Goal: Obtain resource: Obtain resource

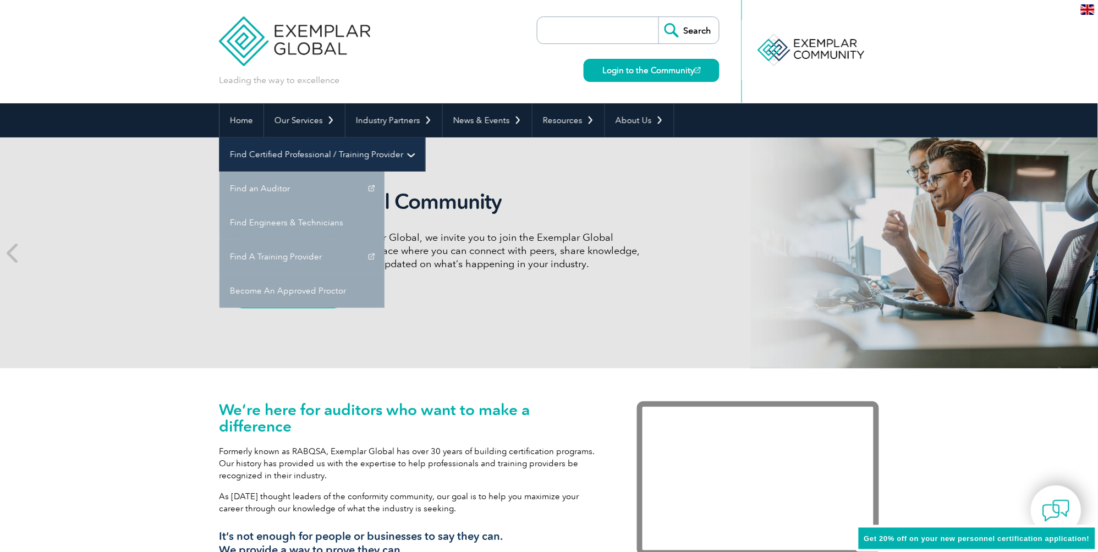
click at [425, 137] on link "Find Certified Professional / Training Provider" at bounding box center [322, 154] width 206 height 34
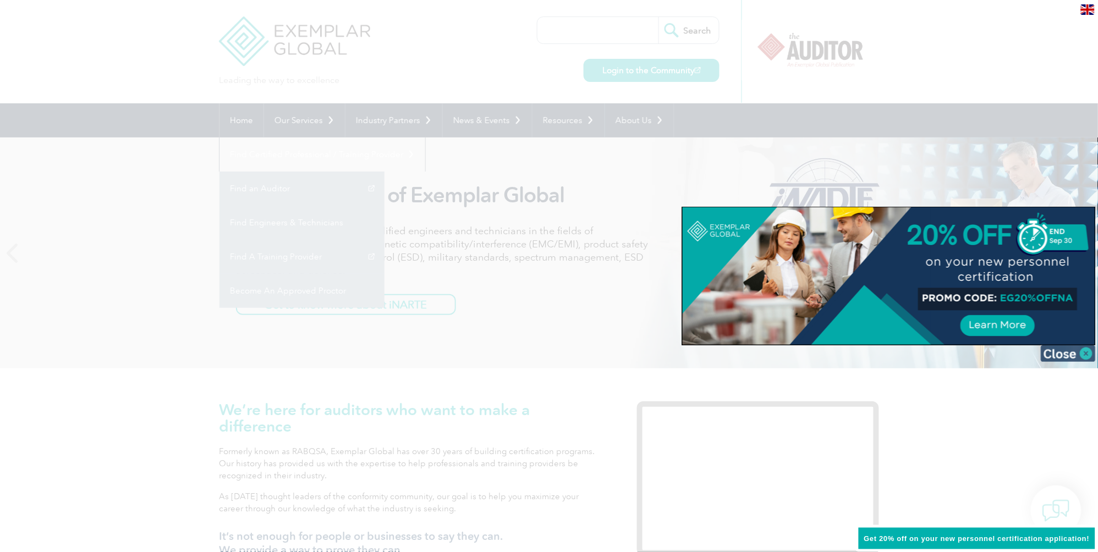
click at [1094, 351] on img at bounding box center [1067, 353] width 55 height 16
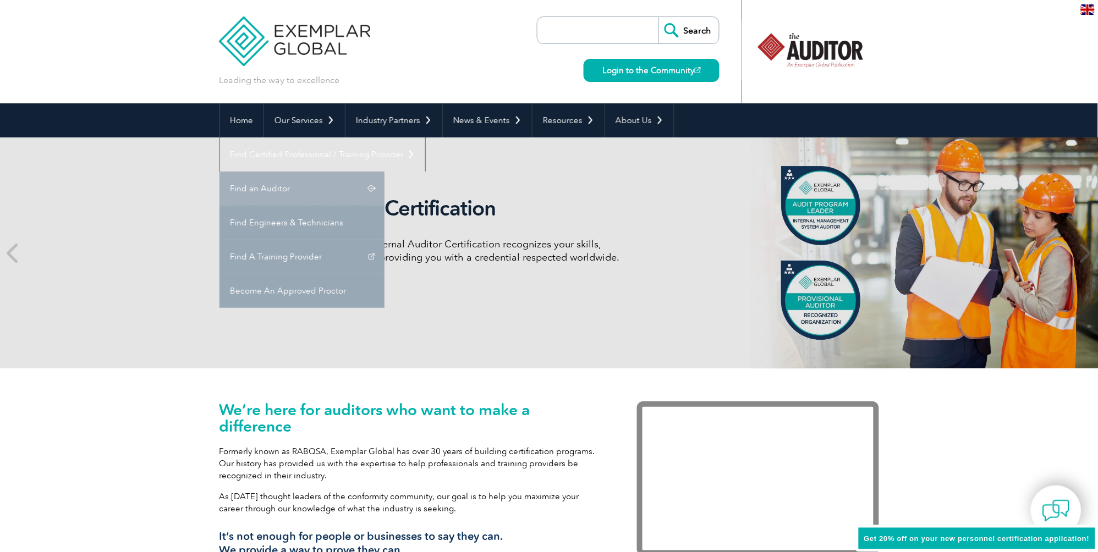
click at [384, 172] on link "Find an Auditor" at bounding box center [301, 189] width 165 height 34
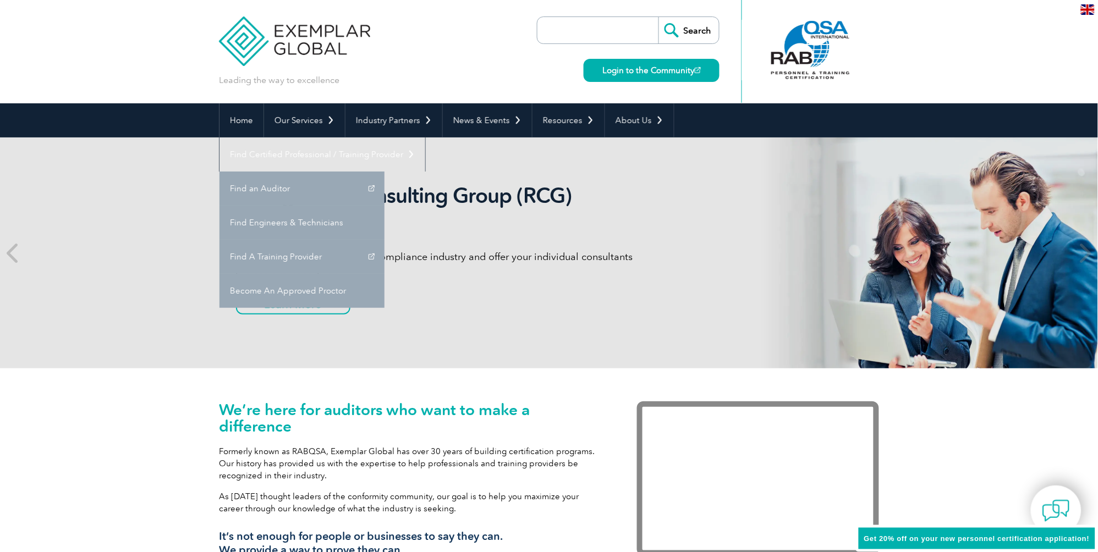
click at [92, 372] on div "We’re here for auditors who want to make a difference Formerly known as RABQSA,…" at bounding box center [549, 485] width 1098 height 235
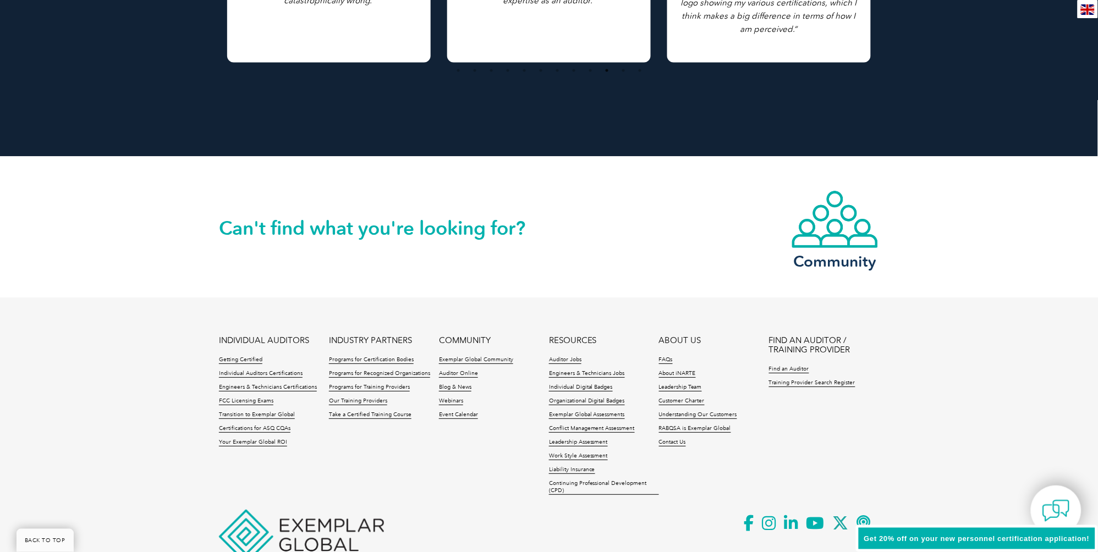
scroll to position [2459, 0]
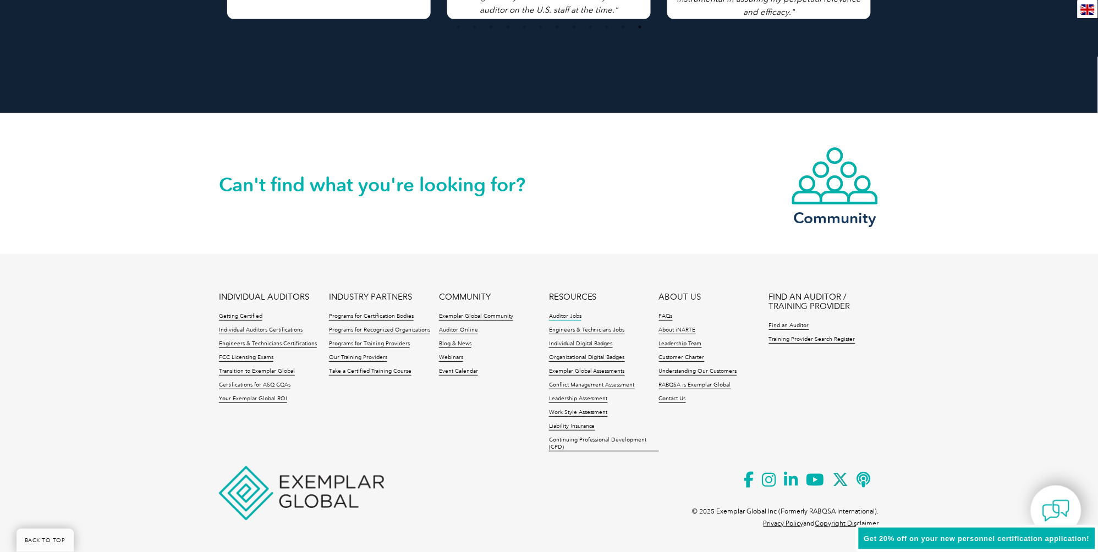
click at [579, 316] on link "Auditor Jobs" at bounding box center [565, 317] width 32 height 8
click at [612, 371] on link "Exemplar Global Assessments" at bounding box center [587, 372] width 76 height 8
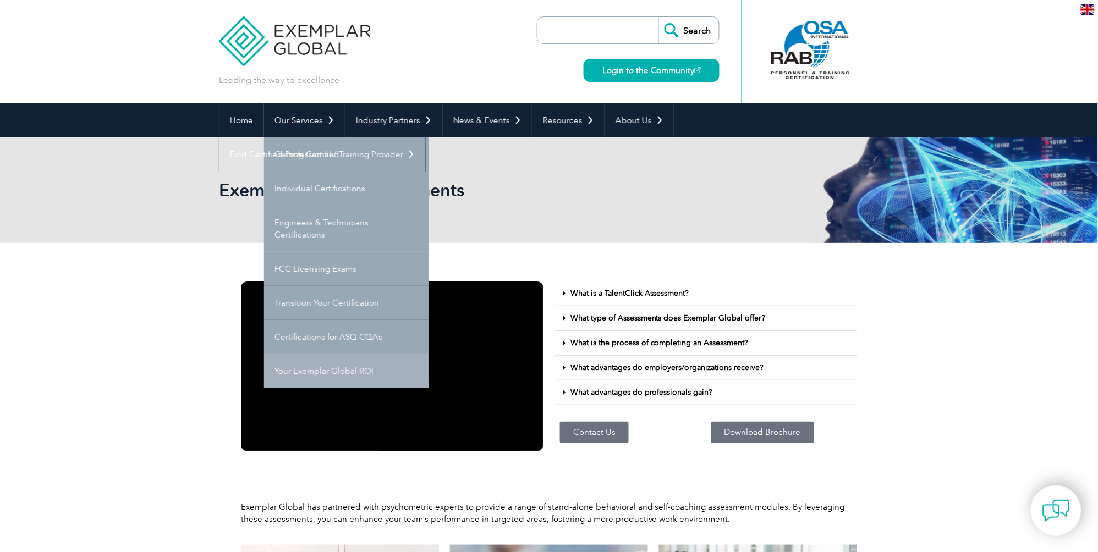
click at [357, 365] on link "Your Exemplar Global ROI" at bounding box center [346, 371] width 165 height 34
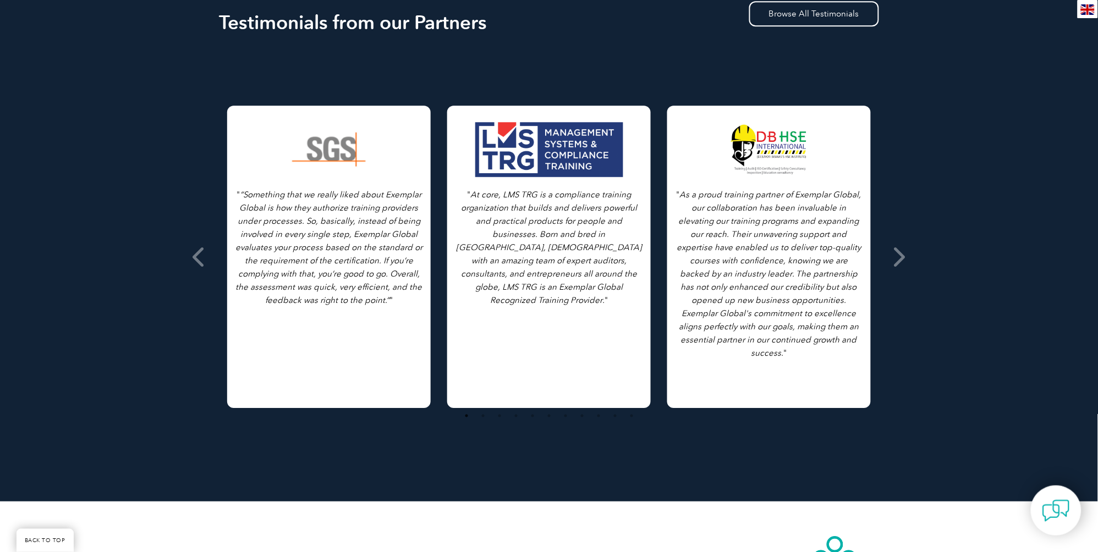
scroll to position [1273, 0]
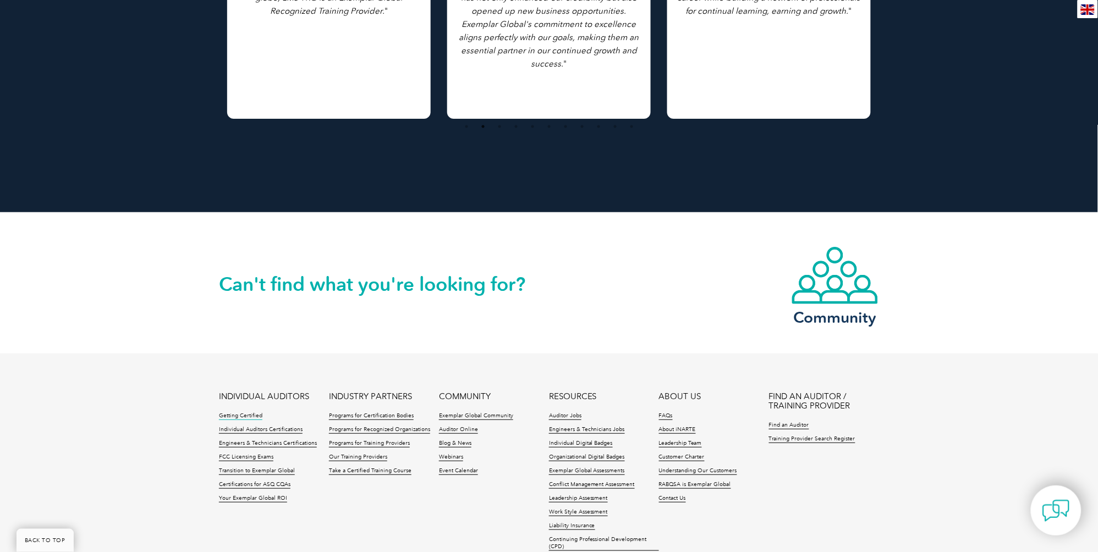
click at [257, 412] on link "Getting Certified" at bounding box center [240, 416] width 43 height 8
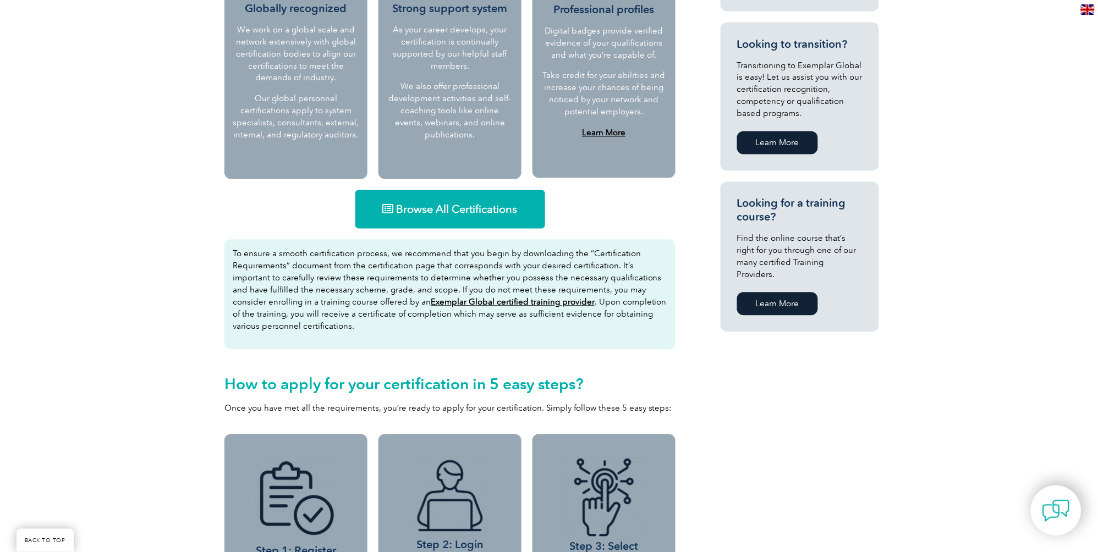
scroll to position [579, 0]
click at [458, 216] on link "Browse All Certifications" at bounding box center [450, 209] width 190 height 38
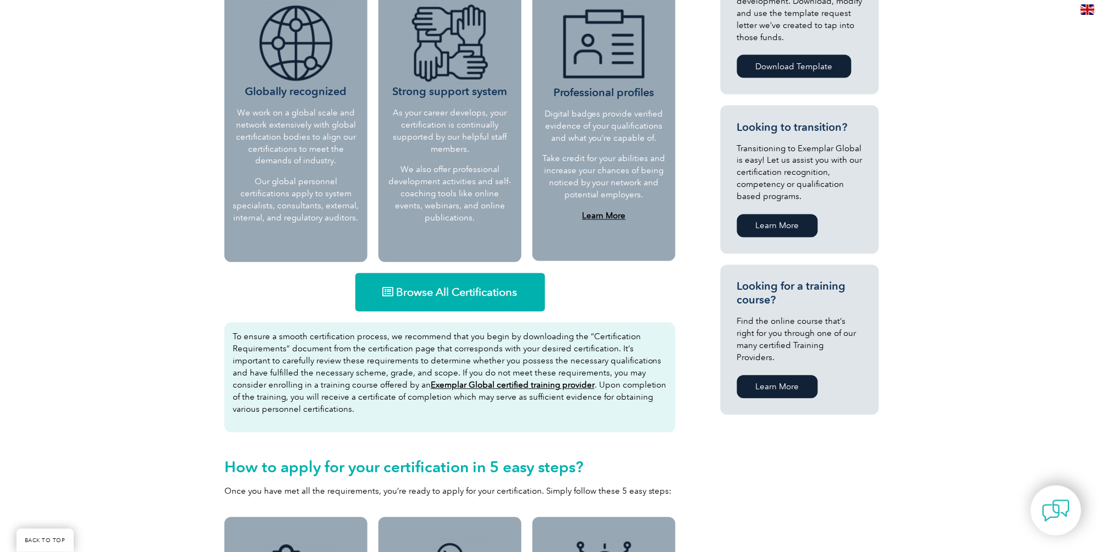
scroll to position [386, 0]
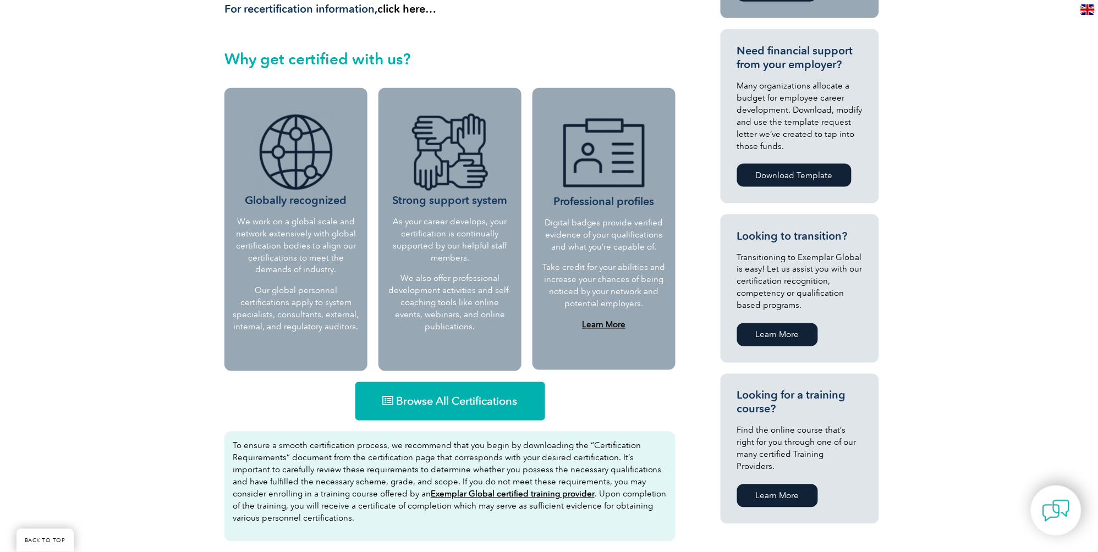
click at [794, 174] on link "Download Template" at bounding box center [794, 175] width 114 height 23
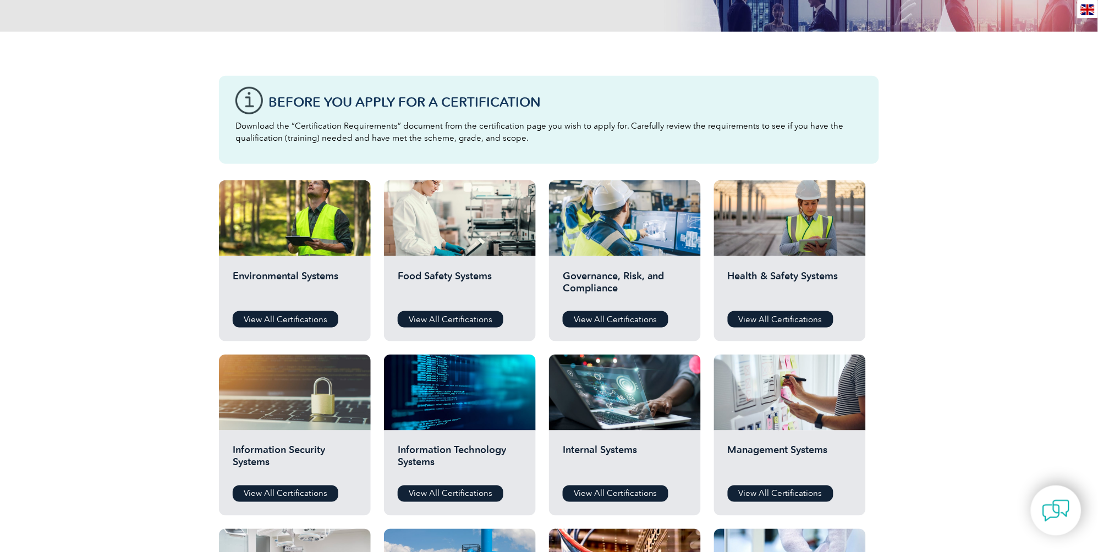
scroll to position [289, 0]
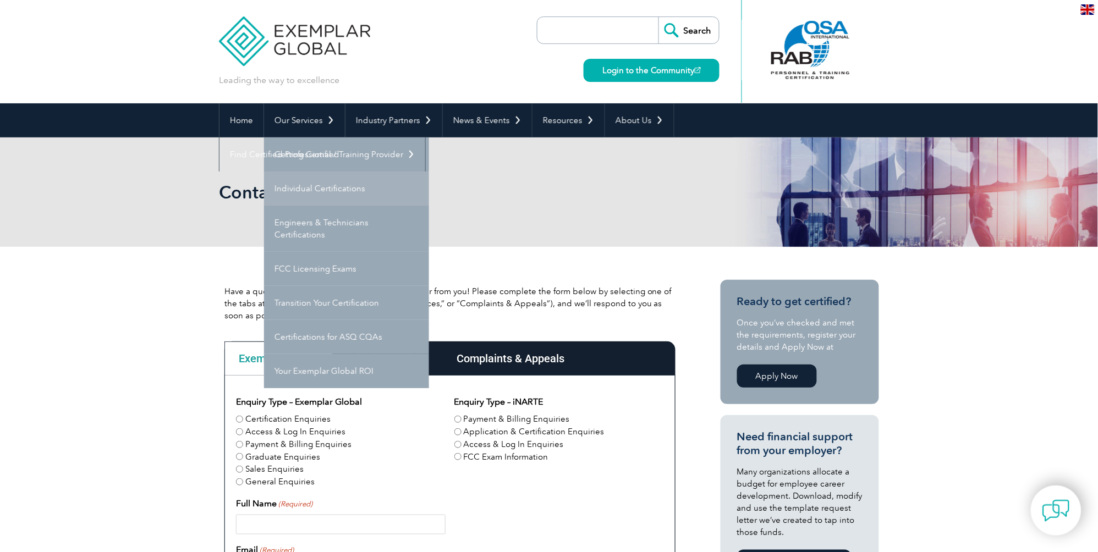
click at [342, 194] on link "Individual Certifications" at bounding box center [346, 189] width 165 height 34
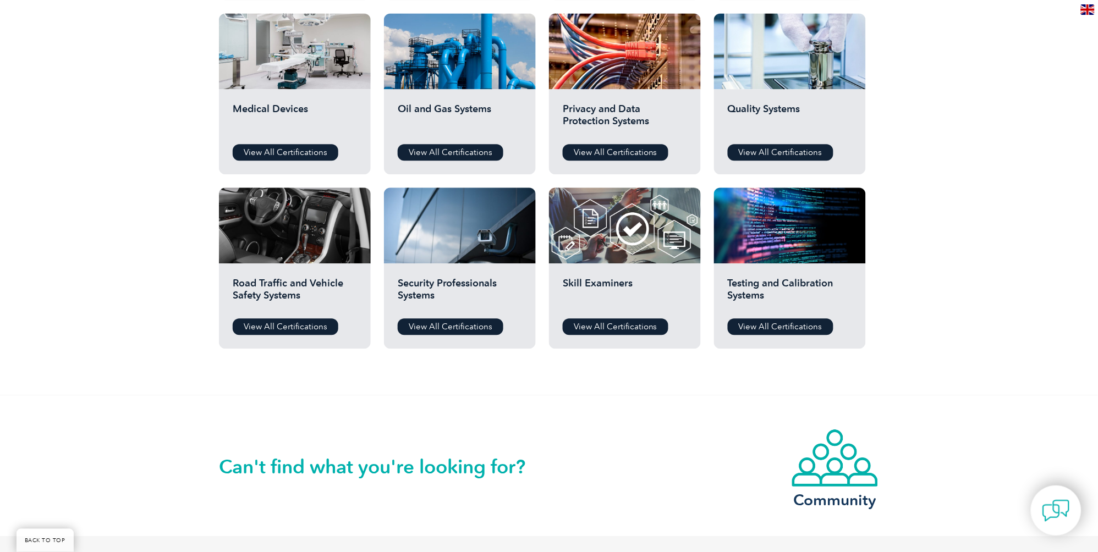
scroll to position [1035, 0]
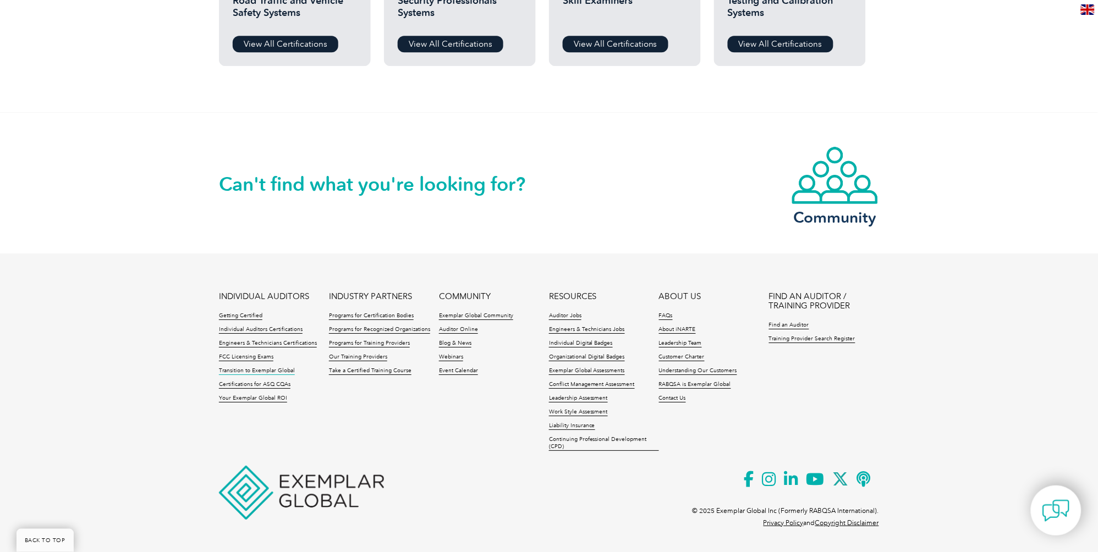
click at [285, 374] on link "Transition to Exemplar Global" at bounding box center [257, 371] width 76 height 8
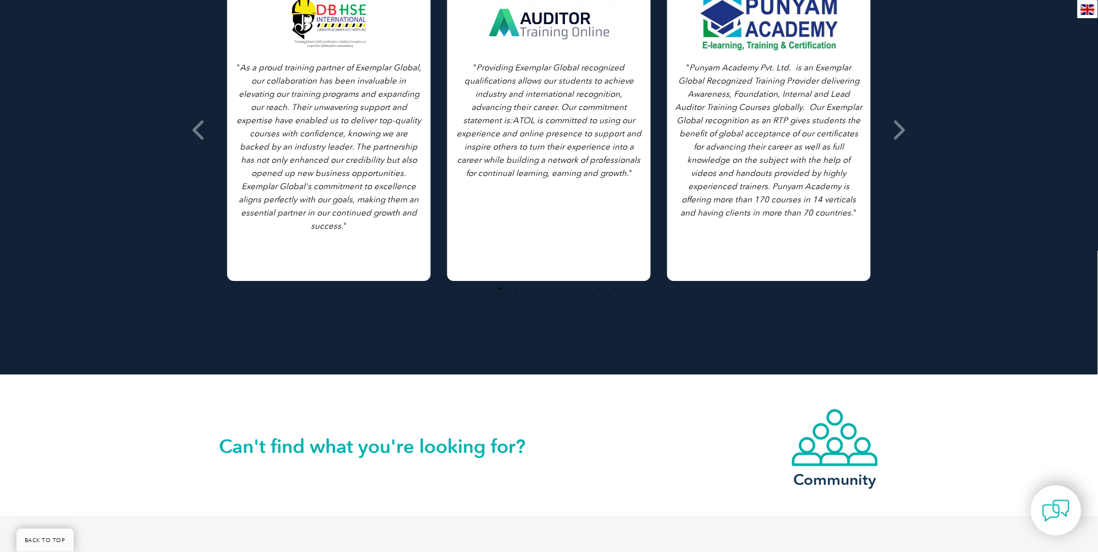
scroll to position [1130, 0]
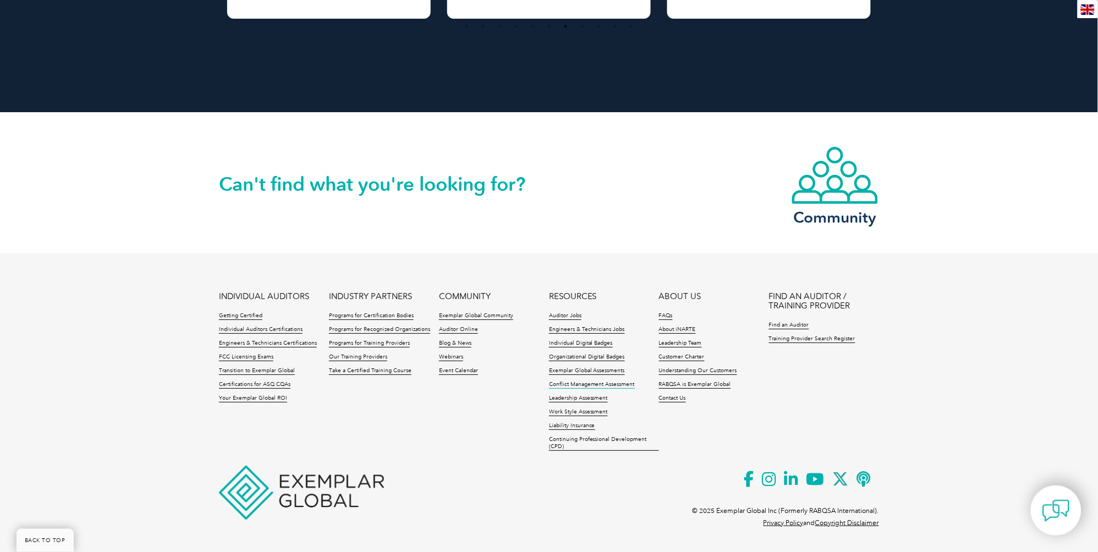
click at [591, 381] on link "Conflict Management Assessment" at bounding box center [592, 385] width 86 height 8
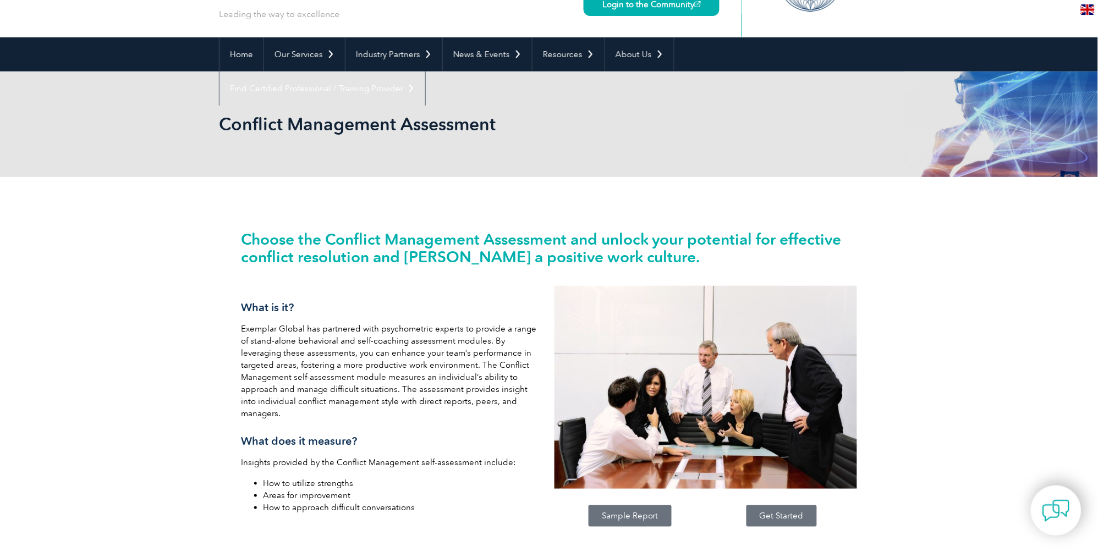
scroll to position [57, 0]
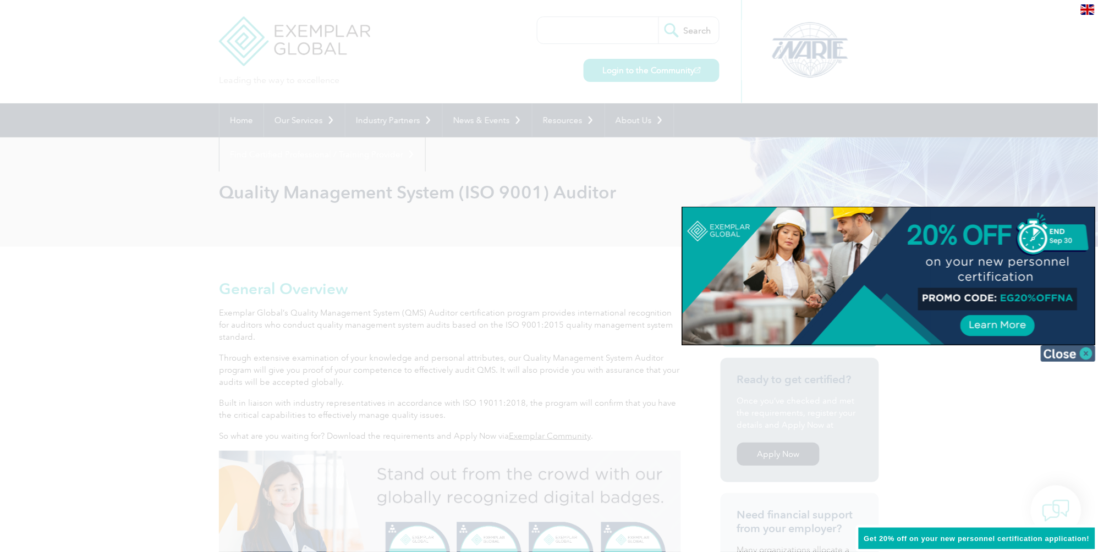
click at [1087, 360] on img at bounding box center [1067, 353] width 55 height 16
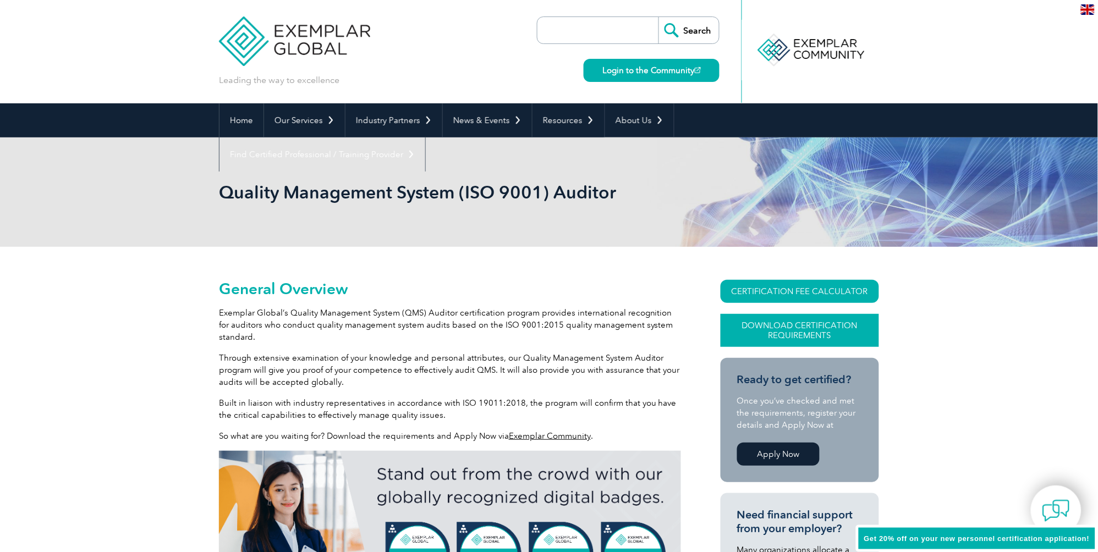
click at [820, 343] on link "Download Certification Requirements" at bounding box center [799, 330] width 158 height 33
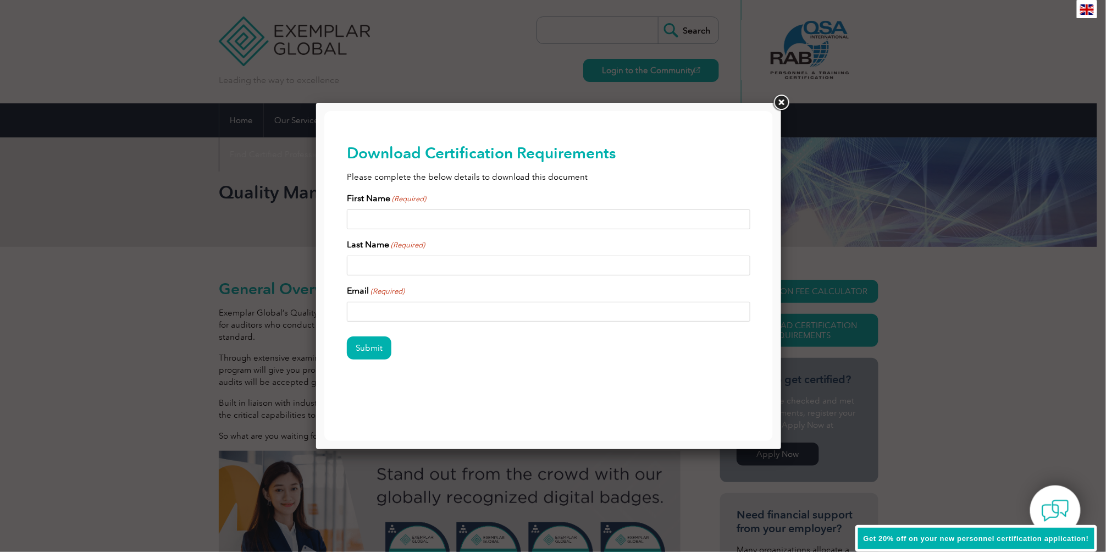
click at [785, 103] on link at bounding box center [782, 103] width 20 height 20
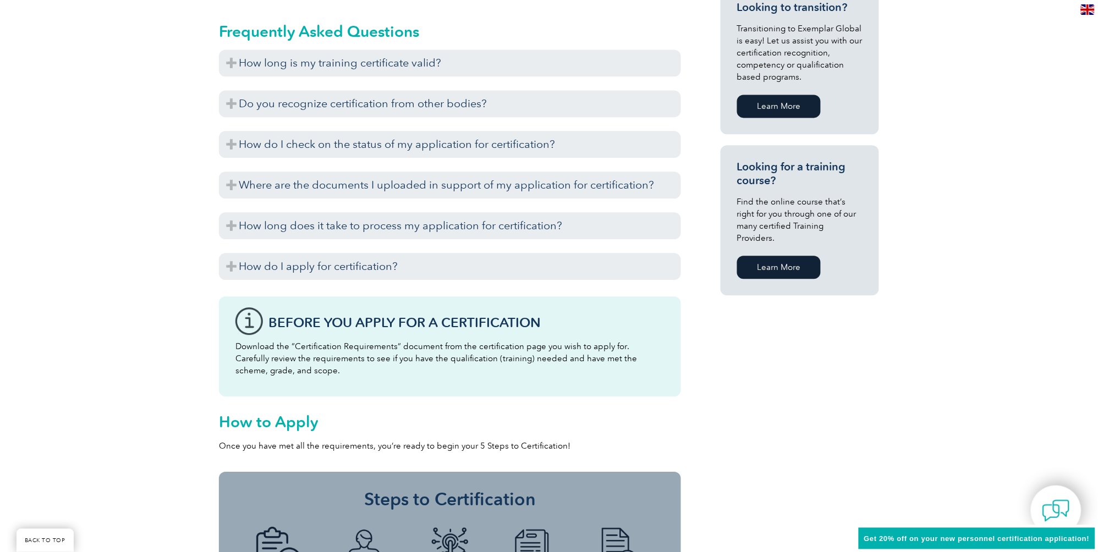
scroll to position [695, 0]
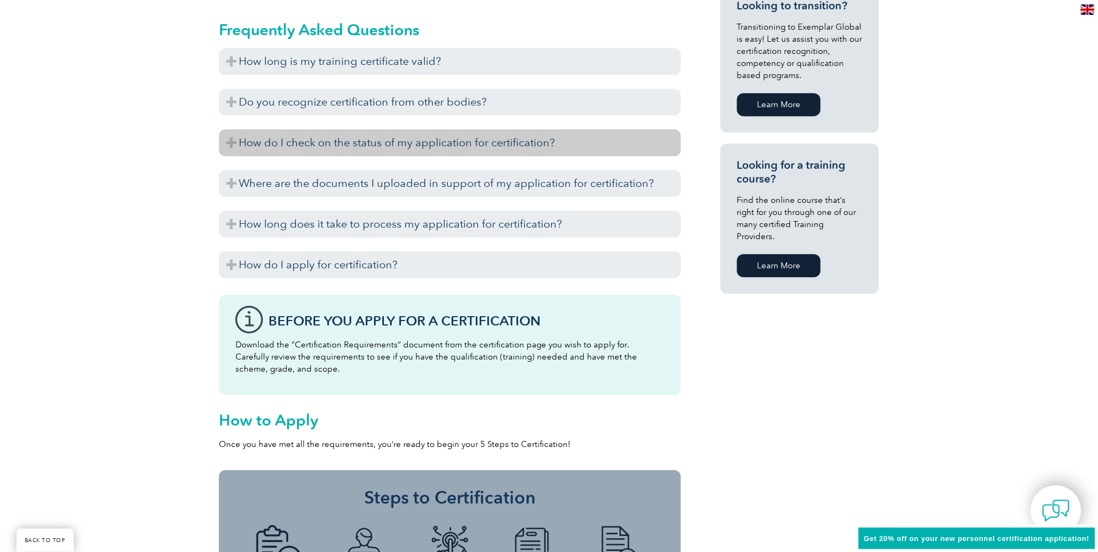
click at [349, 141] on h3 "How do I check on the status of my application for certification?" at bounding box center [450, 142] width 462 height 27
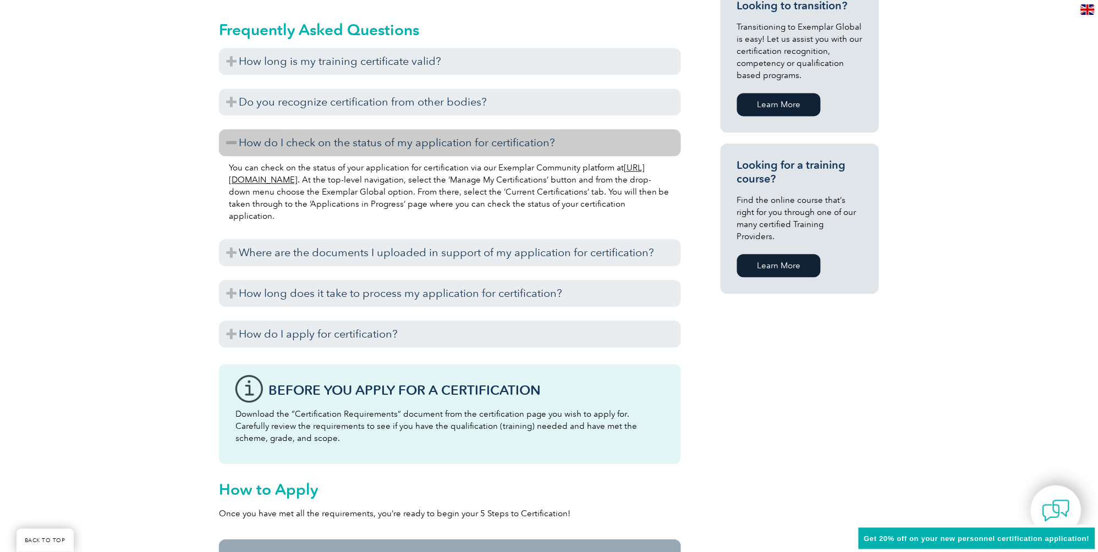
click at [315, 178] on link "[URL][DOMAIN_NAME]" at bounding box center [437, 174] width 416 height 22
